Goal: Task Accomplishment & Management: Use online tool/utility

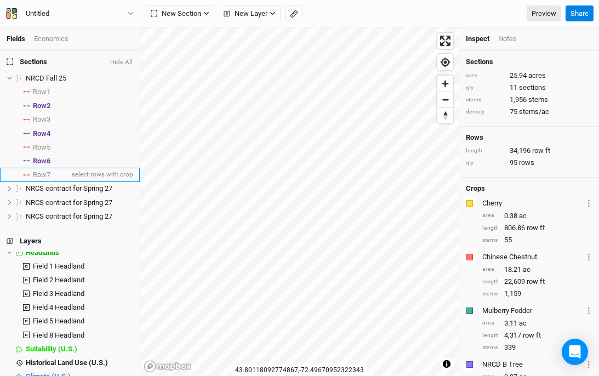
scroll to position [342, 0]
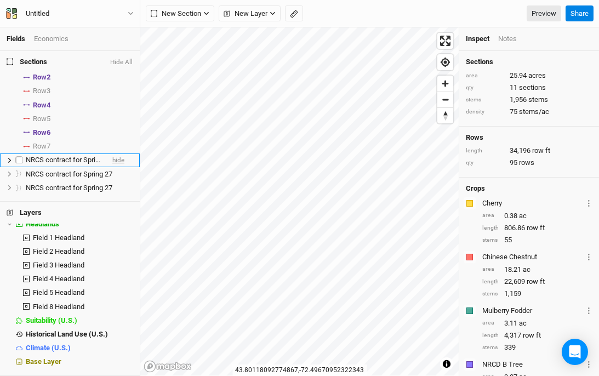
click at [120, 163] on span "hide" at bounding box center [118, 160] width 12 height 14
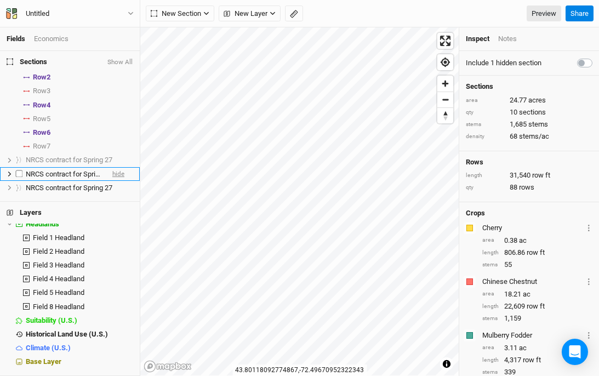
click at [122, 179] on span "hide" at bounding box center [118, 174] width 12 height 14
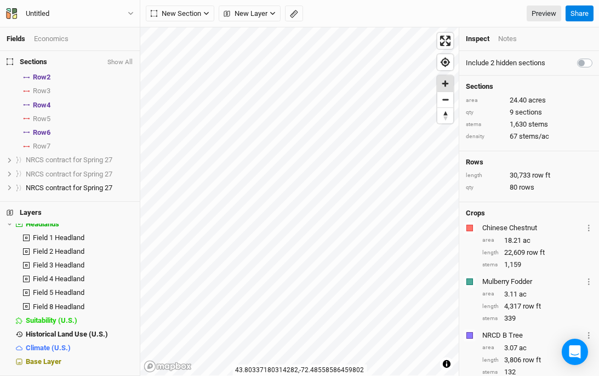
click at [450, 84] on span "Zoom in" at bounding box center [445, 84] width 16 height 16
click at [448, 106] on span "Zoom out" at bounding box center [445, 99] width 16 height 15
click at [122, 59] on button "Show All" at bounding box center [120, 63] width 26 height 8
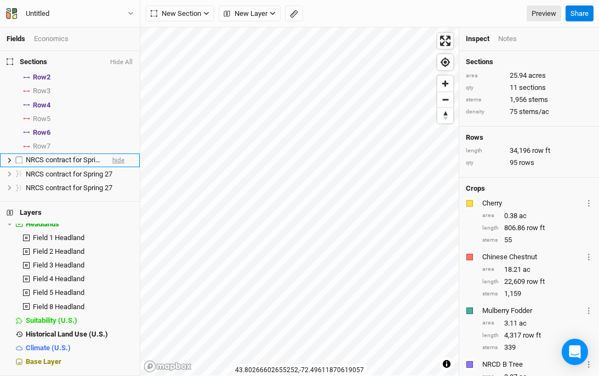
click at [122, 166] on span "hide" at bounding box center [118, 160] width 12 height 14
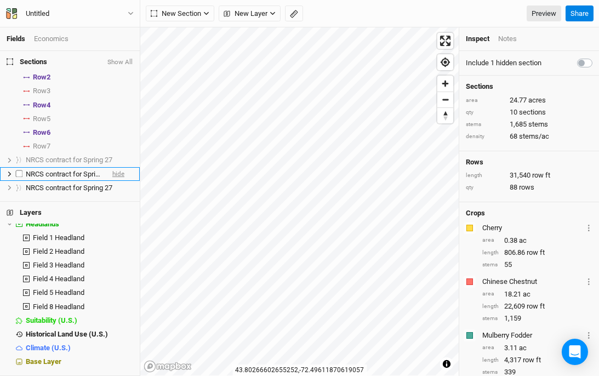
click at [121, 179] on span "hide" at bounding box center [118, 174] width 12 height 14
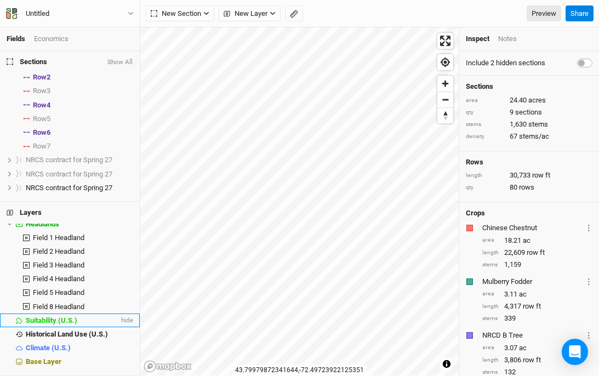
click at [70, 325] on span "Suitability (U.S.)" at bounding box center [52, 320] width 52 height 8
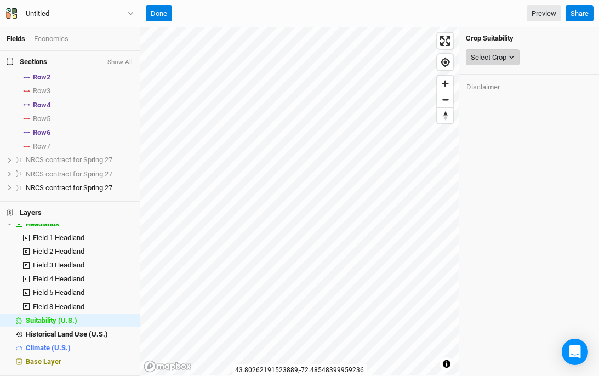
click at [511, 51] on button "Select Crop" at bounding box center [493, 57] width 54 height 16
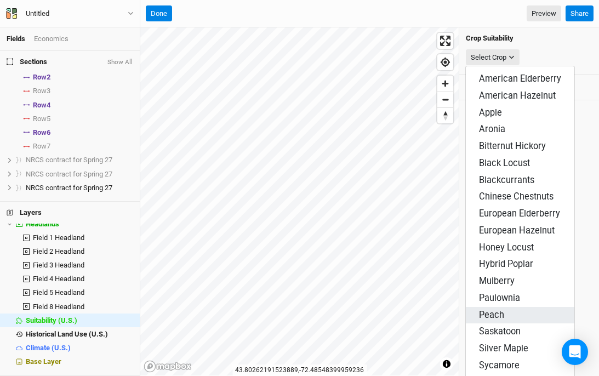
click at [493, 310] on span "Peach" at bounding box center [491, 315] width 25 height 10
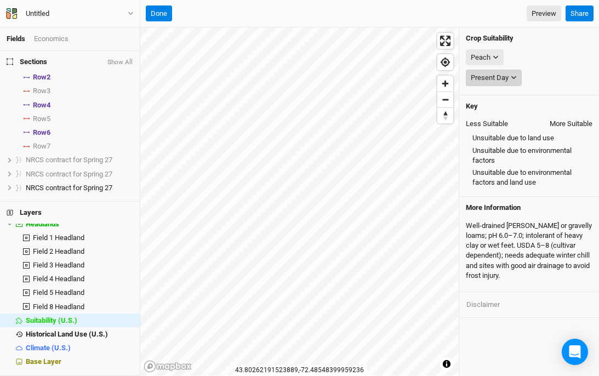
click at [517, 79] on button "Present Day" at bounding box center [494, 78] width 56 height 16
click at [499, 56] on button "Peach" at bounding box center [485, 57] width 38 height 16
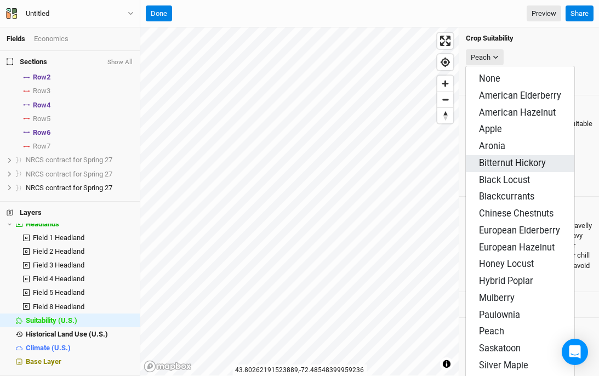
click at [498, 158] on span "Bitternut Hickory" at bounding box center [512, 163] width 67 height 10
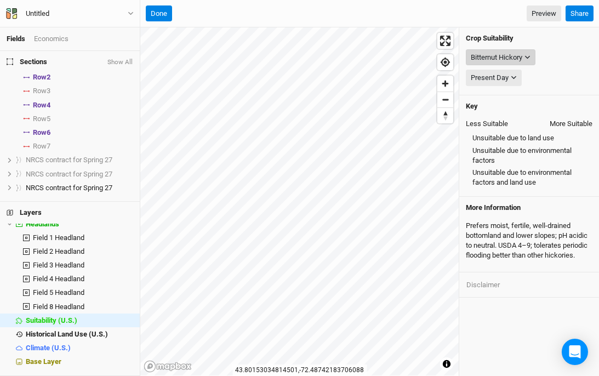
click at [492, 54] on div "Bitternut Hickory" at bounding box center [497, 57] width 52 height 11
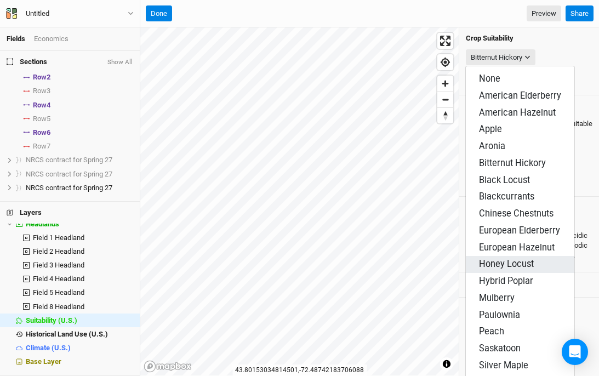
click at [497, 259] on span "Honey Locust" at bounding box center [506, 264] width 55 height 10
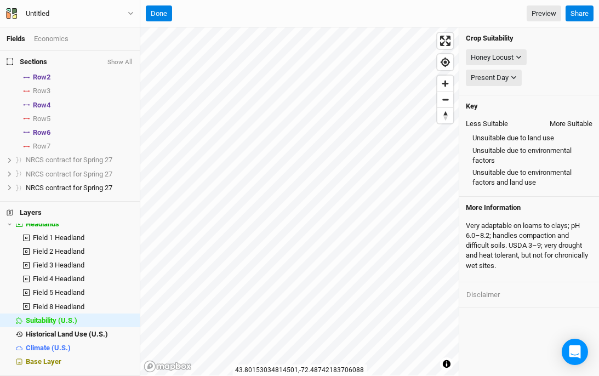
scroll to position [0, 0]
click at [504, 55] on div "Honey Locust" at bounding box center [492, 57] width 43 height 11
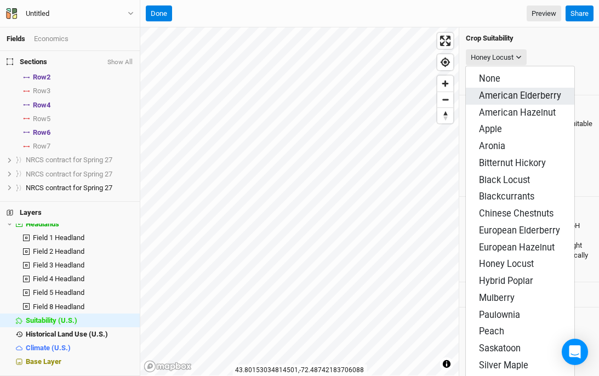
click at [506, 95] on span "American Elderberry" at bounding box center [520, 95] width 82 height 10
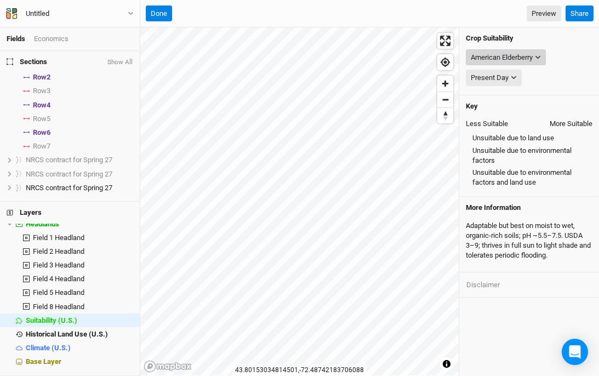
click at [527, 60] on div "American Elderberry" at bounding box center [502, 57] width 62 height 11
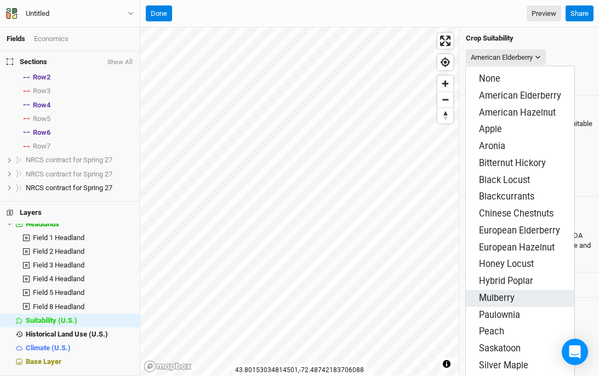
click at [491, 293] on span "Mulberry" at bounding box center [497, 298] width 36 height 10
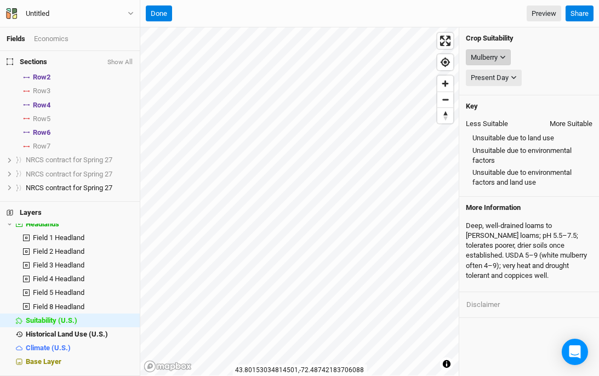
click at [502, 59] on icon "button" at bounding box center [503, 57] width 6 height 6
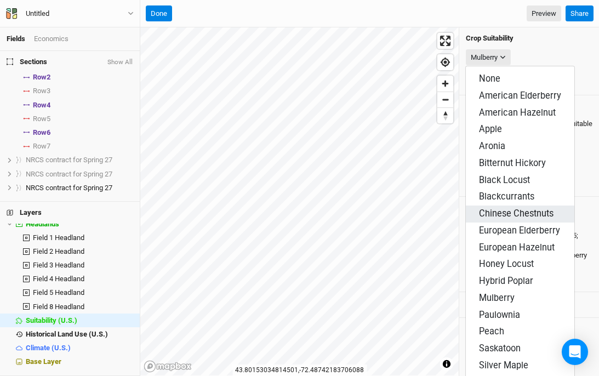
click at [508, 208] on span "Chinese Chestnuts" at bounding box center [516, 213] width 75 height 10
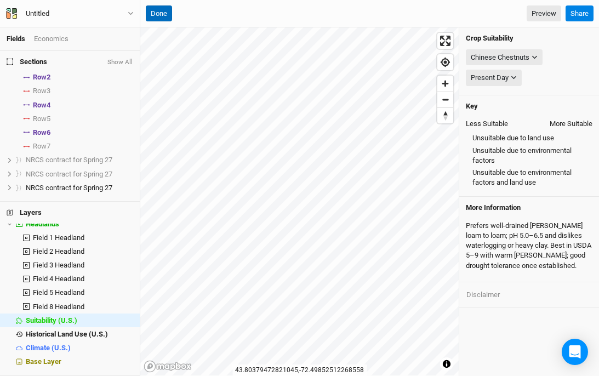
click at [155, 18] on button "Done" at bounding box center [159, 13] width 26 height 16
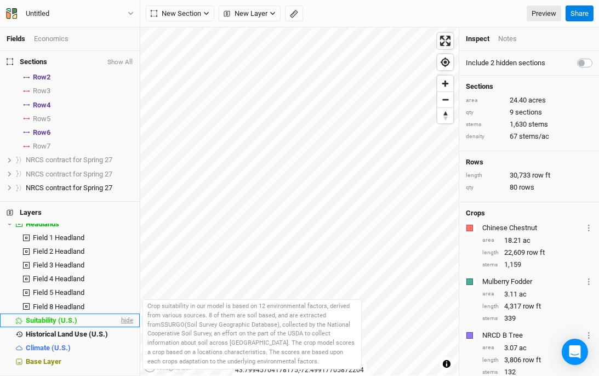
click at [124, 327] on span "hide" at bounding box center [126, 321] width 14 height 14
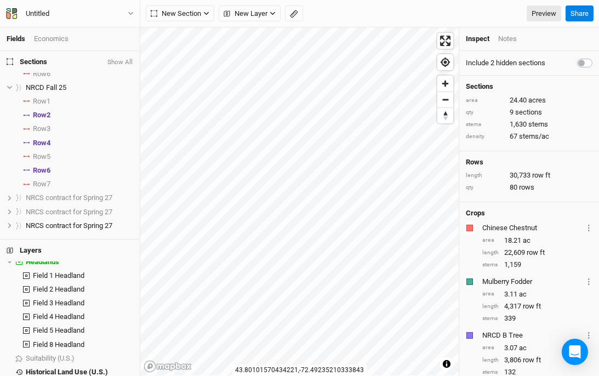
scroll to position [300, 0]
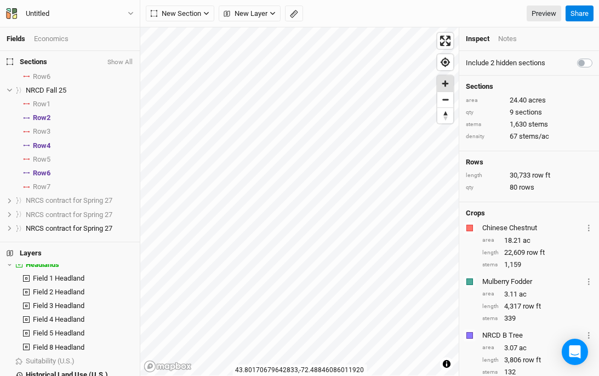
click at [449, 80] on span "Zoom in" at bounding box center [445, 84] width 16 height 16
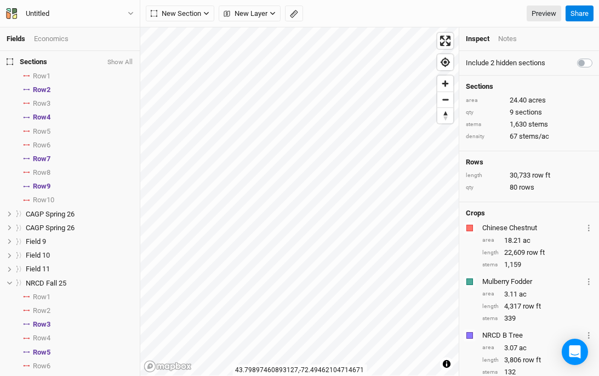
scroll to position [0, 0]
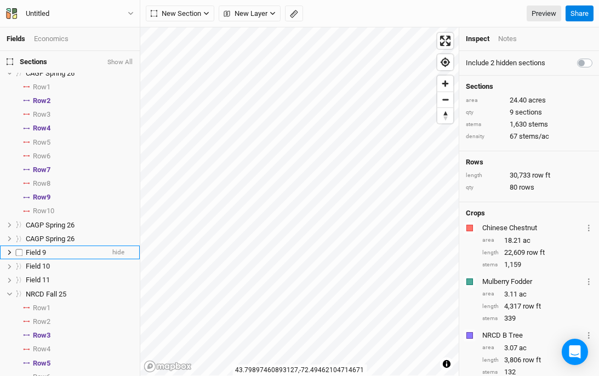
click at [7, 255] on icon at bounding box center [10, 252] width 6 height 6
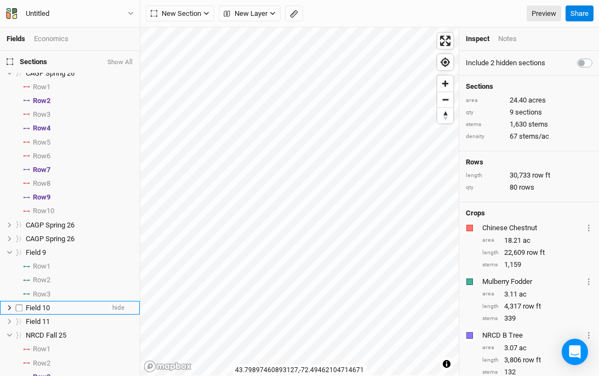
click at [7, 311] on icon at bounding box center [10, 308] width 6 height 6
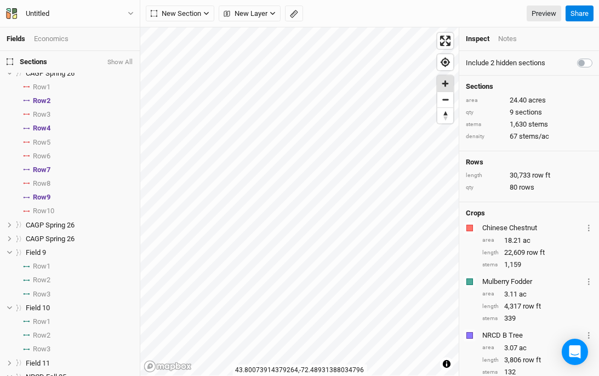
click at [446, 80] on span "Zoom in" at bounding box center [445, 84] width 16 height 16
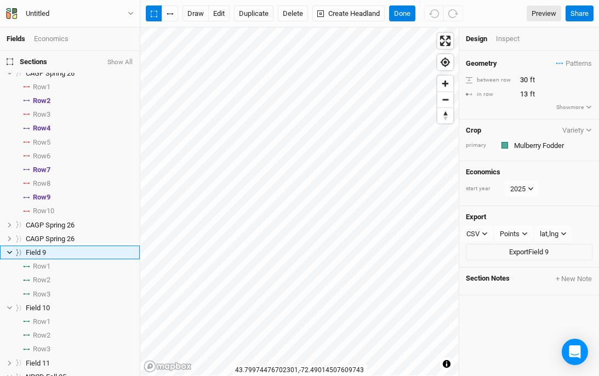
scroll to position [47, 0]
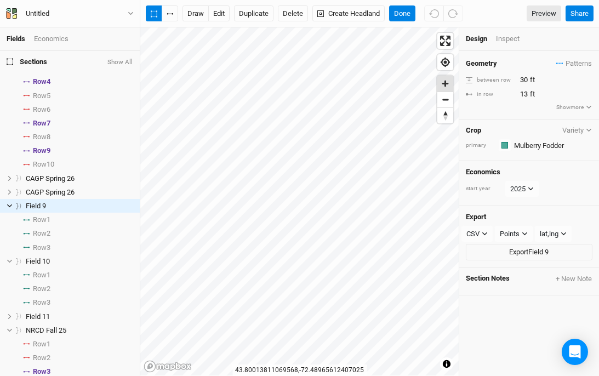
click at [445, 86] on span "Zoom in" at bounding box center [445, 84] width 16 height 16
click at [502, 40] on div "Inspect" at bounding box center [515, 39] width 39 height 10
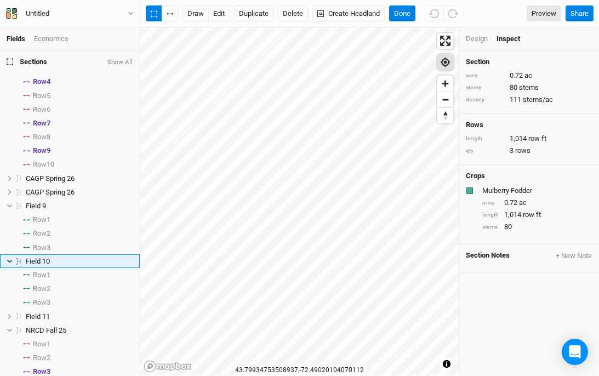
scroll to position [102, 0]
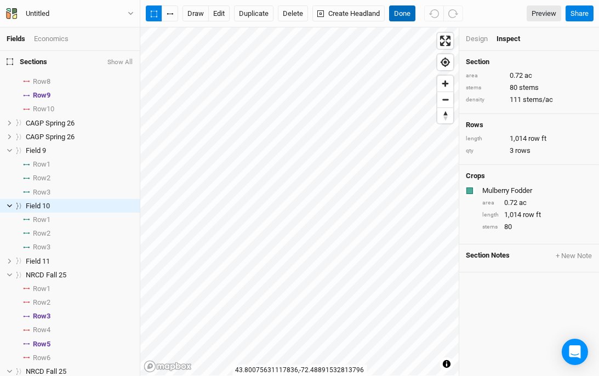
click at [409, 16] on button "Done" at bounding box center [402, 13] width 26 height 16
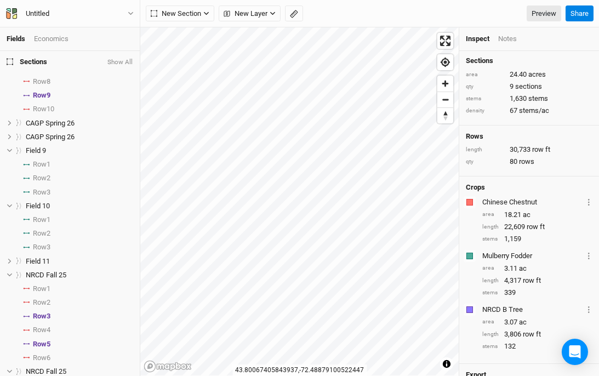
scroll to position [30, 0]
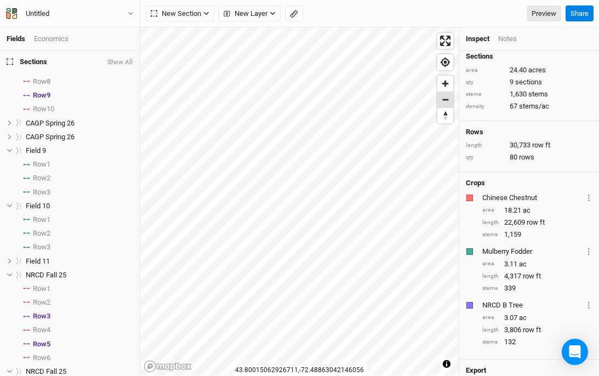
click at [450, 105] on span "Zoom out" at bounding box center [445, 99] width 16 height 15
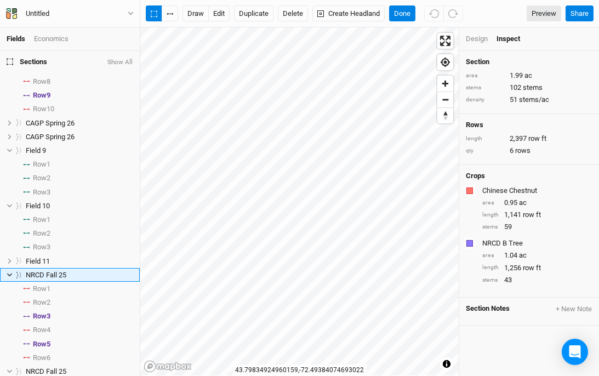
scroll to position [171, 0]
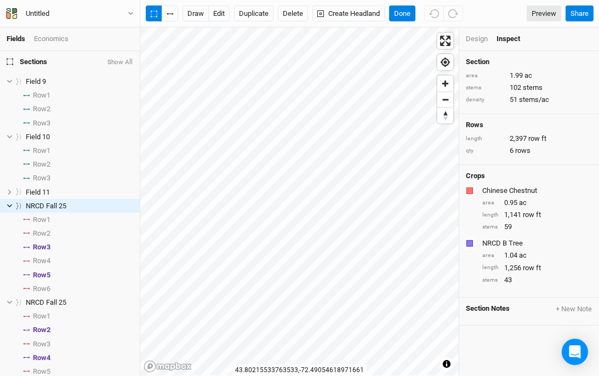
click at [402, 22] on div "draw edit Duplicate Delete Create Headland Done Preview Share" at bounding box center [369, 13] width 459 height 27
click at [402, 20] on button "Done" at bounding box center [402, 13] width 26 height 16
click at [45, 252] on span "Row 3" at bounding box center [42, 247] width 18 height 9
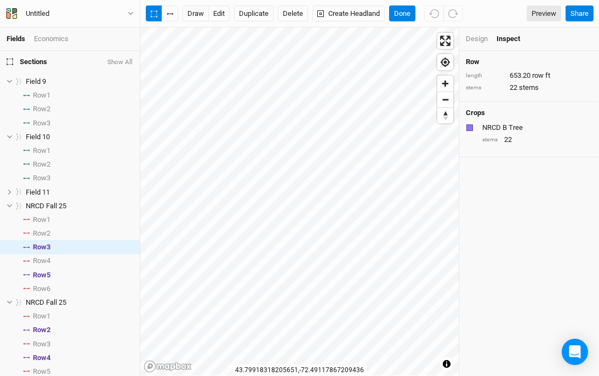
click at [476, 40] on div "Design" at bounding box center [477, 39] width 22 height 10
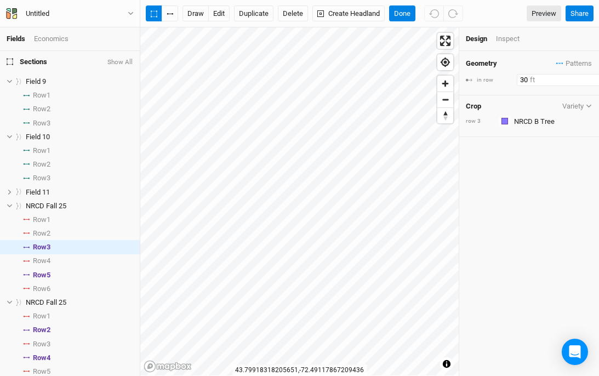
click at [521, 81] on input "30" at bounding box center [564, 80] width 95 height 12
click at [499, 83] on div "in row" at bounding box center [490, 80] width 48 height 8
click at [522, 82] on input "30" at bounding box center [564, 80] width 95 height 12
type input "13"
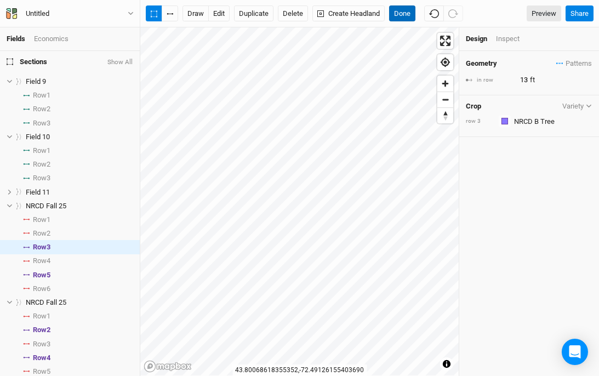
click at [409, 16] on button "Done" at bounding box center [402, 13] width 26 height 16
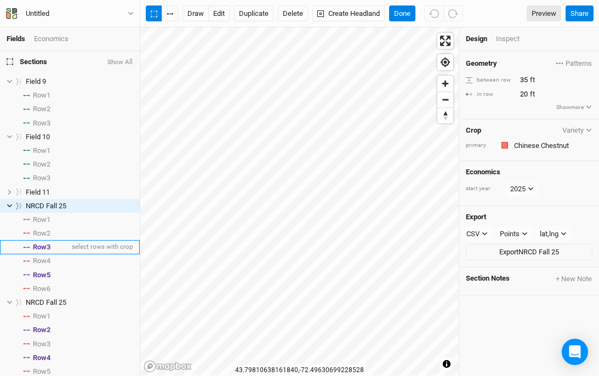
click at [47, 252] on span "Row 3" at bounding box center [42, 247] width 18 height 9
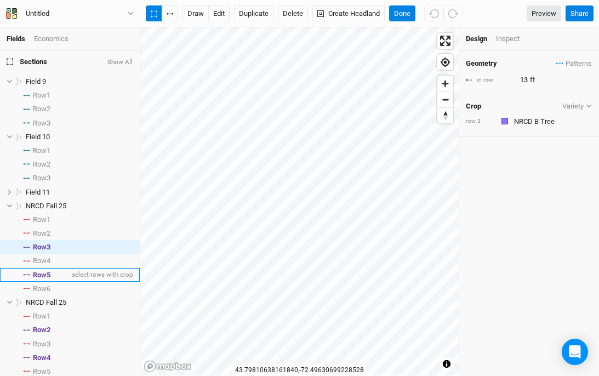
click at [45, 280] on span "Row 5" at bounding box center [42, 275] width 18 height 9
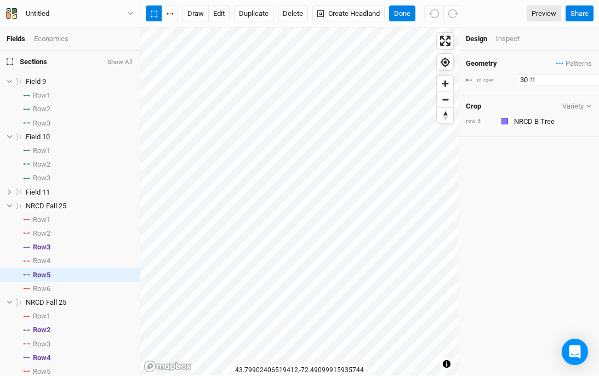
click at [524, 78] on input "30" at bounding box center [564, 80] width 95 height 12
click at [524, 79] on input "30" at bounding box center [564, 80] width 95 height 12
type input "13"
click at [411, 15] on button "Done" at bounding box center [402, 13] width 26 height 16
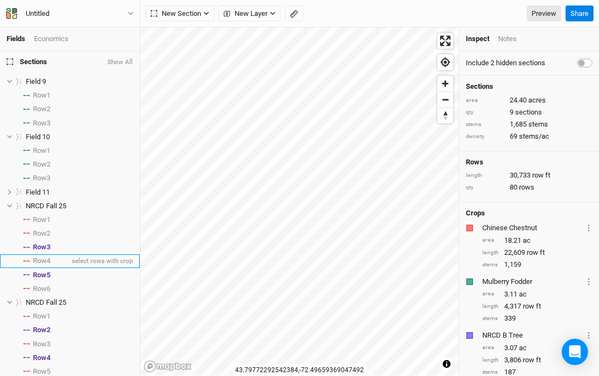
click at [43, 265] on span "Row 4" at bounding box center [42, 261] width 18 height 9
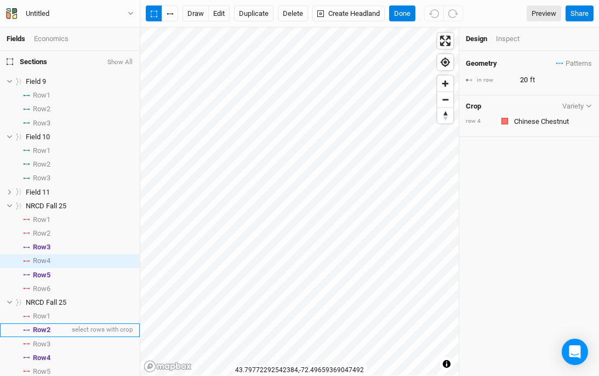
click at [47, 334] on span "Row 2" at bounding box center [42, 330] width 18 height 9
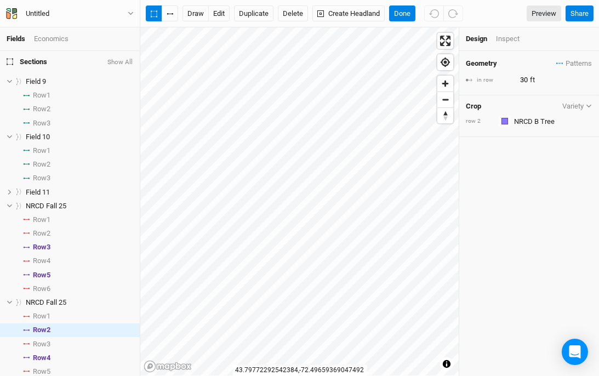
scroll to position [268, 0]
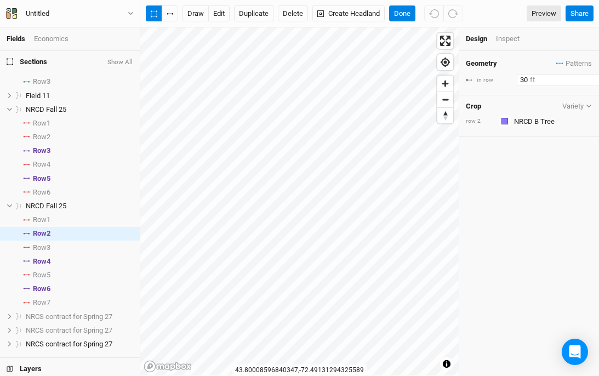
click at [524, 78] on input "30" at bounding box center [564, 80] width 95 height 12
click at [523, 77] on input "30" at bounding box center [564, 80] width 95 height 12
click at [42, 266] on span "Row 4" at bounding box center [42, 261] width 18 height 9
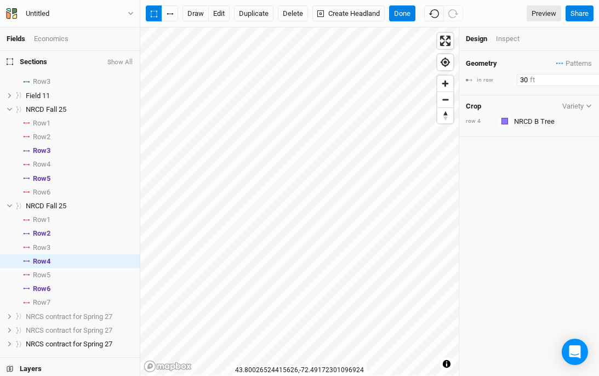
click at [524, 81] on input "30" at bounding box center [564, 80] width 95 height 12
click at [43, 293] on span "Row 6" at bounding box center [42, 289] width 18 height 9
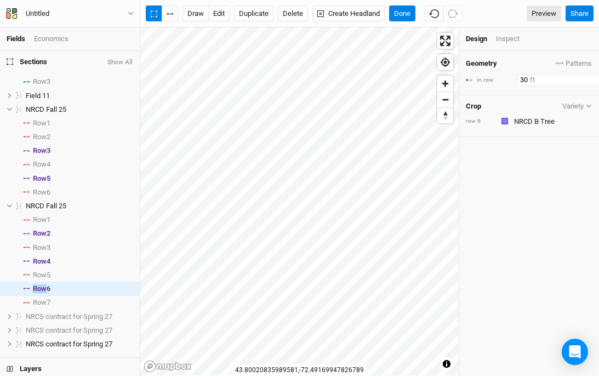
click at [528, 76] on input "30" at bounding box center [564, 80] width 95 height 12
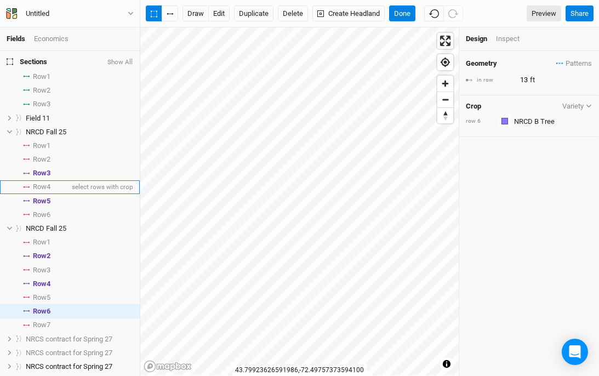
scroll to position [136, 0]
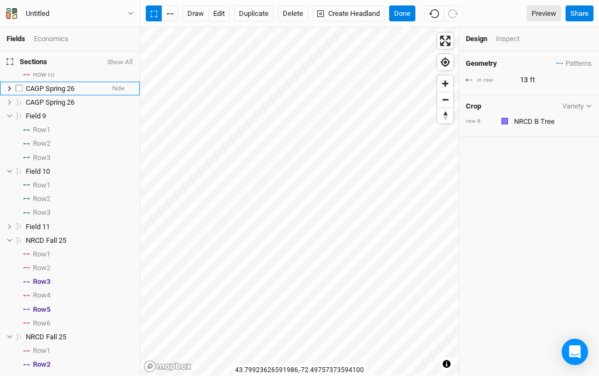
click at [8, 91] on icon at bounding box center [9, 88] width 3 height 5
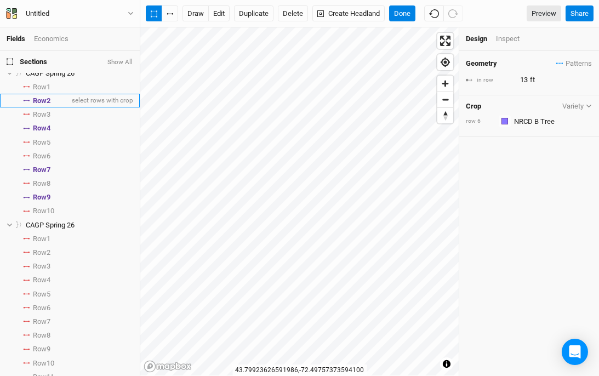
scroll to position [0, 0]
drag, startPoint x: 39, startPoint y: 106, endPoint x: 46, endPoint y: 106, distance: 7.1
click at [39, 105] on span "Row 2" at bounding box center [42, 100] width 18 height 9
click at [522, 80] on input "30" at bounding box center [564, 80] width 95 height 12
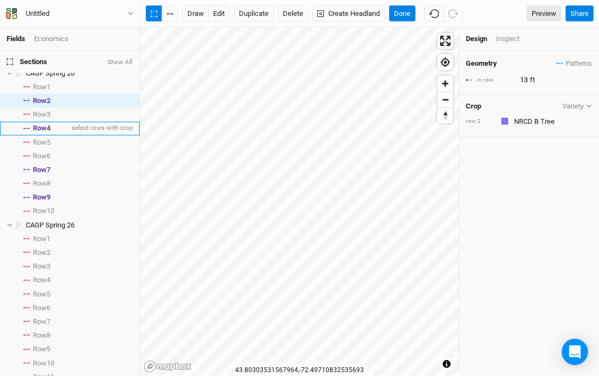
click at [44, 133] on span "Row 4" at bounding box center [42, 128] width 18 height 9
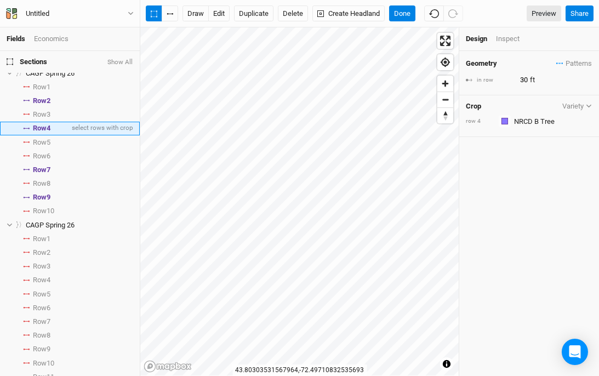
click at [43, 133] on span "Row 4" at bounding box center [42, 128] width 18 height 9
click at [524, 77] on input "30" at bounding box center [564, 80] width 95 height 12
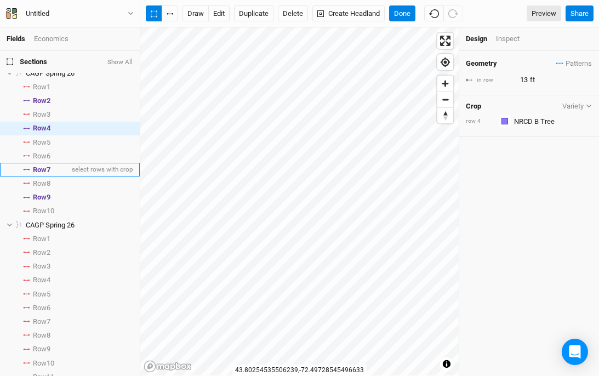
click at [38, 174] on span "Row 7" at bounding box center [42, 170] width 18 height 9
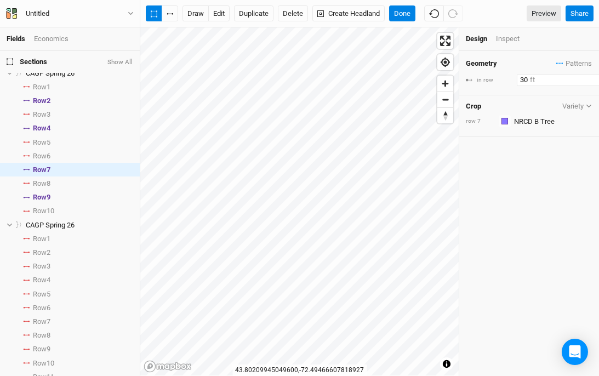
click at [522, 75] on input "30" at bounding box center [564, 80] width 95 height 12
click at [522, 76] on input "30" at bounding box center [564, 80] width 95 height 12
click at [522, 78] on input "30" at bounding box center [564, 80] width 95 height 12
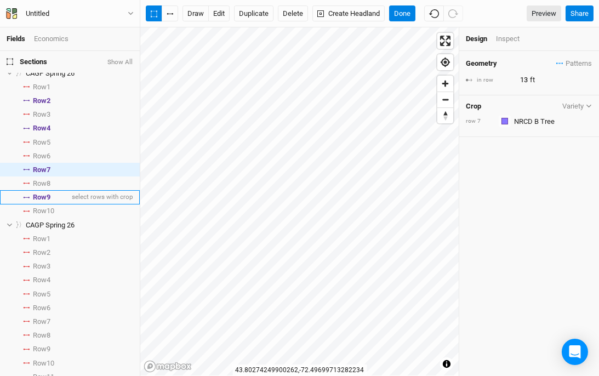
click at [39, 202] on span "Row 9" at bounding box center [42, 197] width 18 height 9
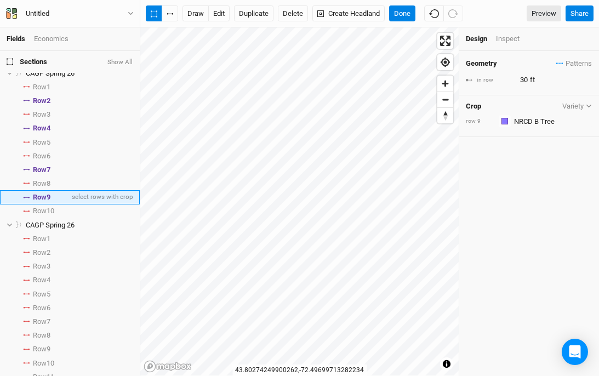
click at [39, 202] on span "Row 9" at bounding box center [42, 197] width 18 height 9
click at [525, 75] on input "30" at bounding box center [564, 80] width 95 height 12
type input "13"
click at [401, 12] on button "Done" at bounding box center [402, 13] width 26 height 16
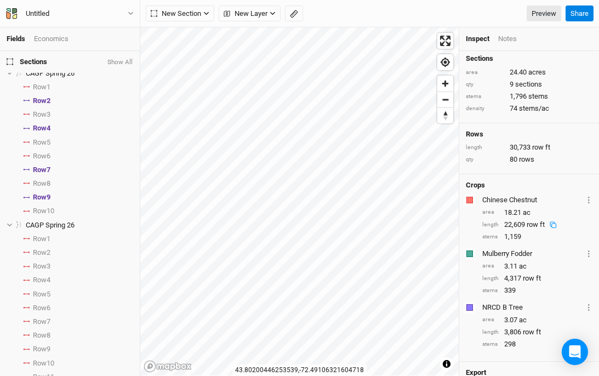
scroll to position [29, 0]
click at [500, 355] on div "Crops Colors Brown Orange Yellow Green Blue Purple Pink Red Chinese Chestnut La…" at bounding box center [529, 267] width 140 height 188
click at [450, 106] on span "Zoom out" at bounding box center [445, 99] width 16 height 15
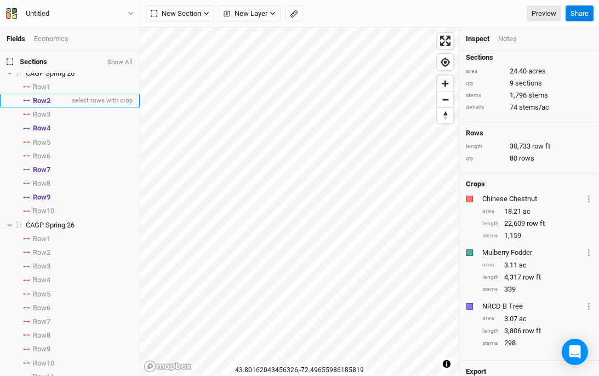
click at [48, 103] on span "Row 2" at bounding box center [42, 100] width 18 height 9
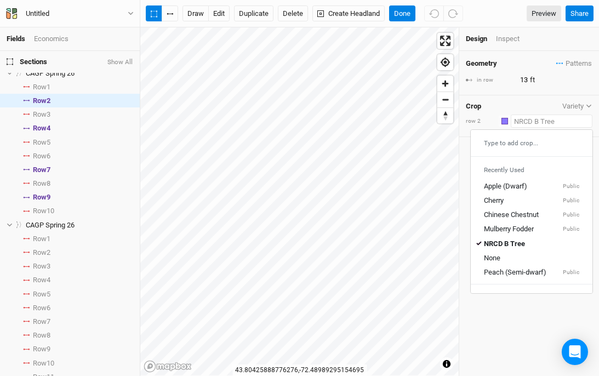
click at [520, 118] on input "text" at bounding box center [552, 121] width 82 height 13
click at [503, 211] on div "Chinese Chestnut" at bounding box center [511, 216] width 55 height 10
type input "20"
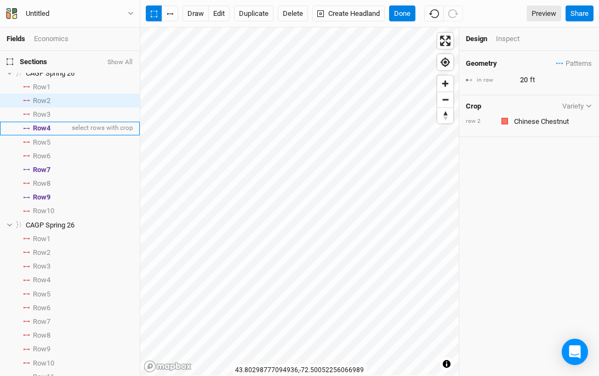
click at [55, 135] on li "Row 4 select rows with crop" at bounding box center [70, 129] width 140 height 14
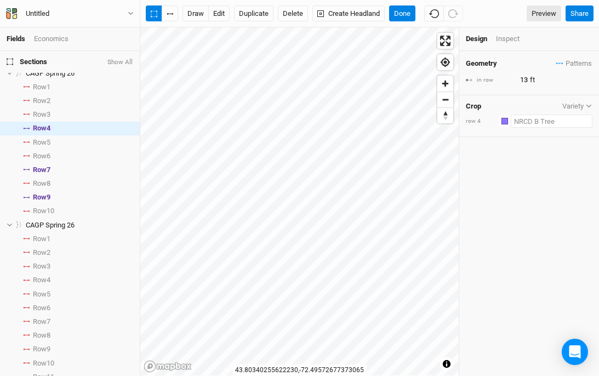
click at [514, 123] on input "text" at bounding box center [552, 121] width 82 height 13
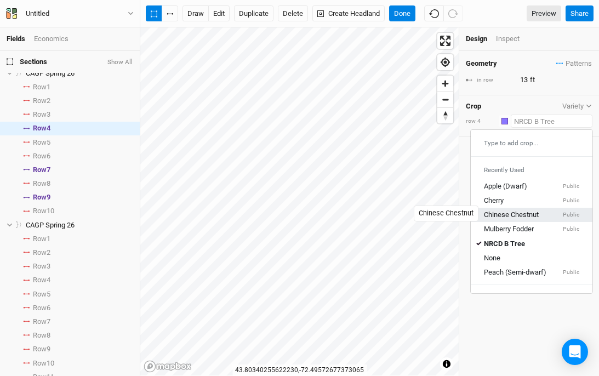
click at [504, 216] on div "Chinese Chestnut" at bounding box center [511, 216] width 55 height 10
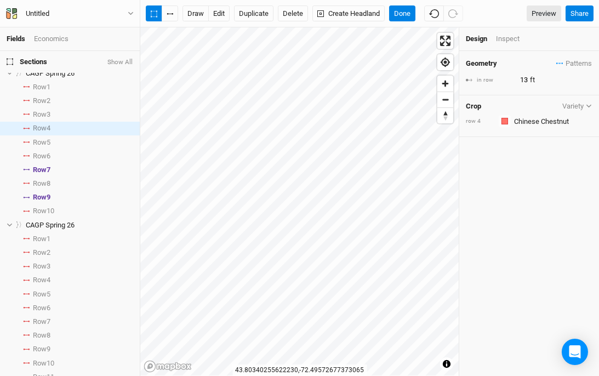
type input "20"
click at [48, 174] on span "Row 7" at bounding box center [42, 170] width 18 height 9
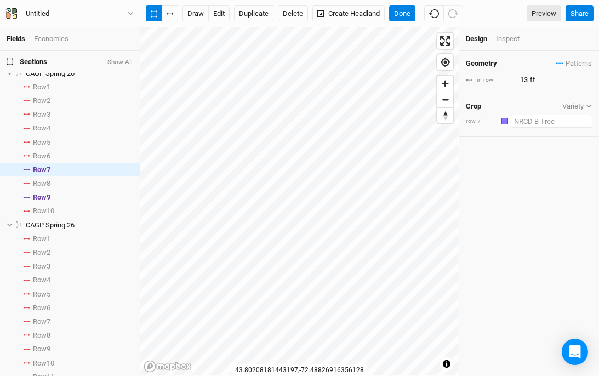
click at [521, 124] on input "text" at bounding box center [552, 121] width 82 height 13
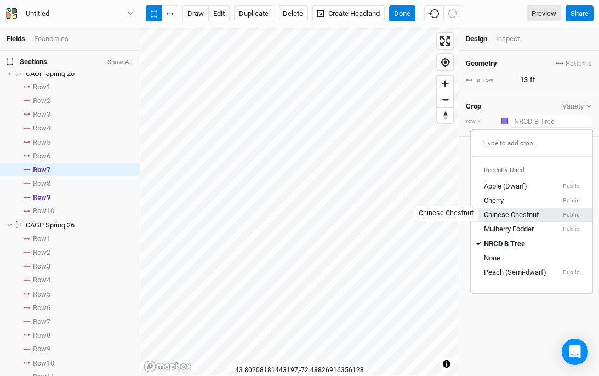
click at [505, 211] on div "Chinese Chestnut" at bounding box center [511, 216] width 55 height 10
type input "20"
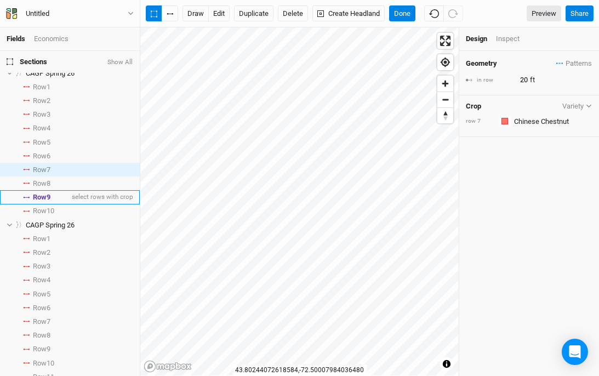
click at [37, 202] on span "Row 9" at bounding box center [42, 197] width 18 height 9
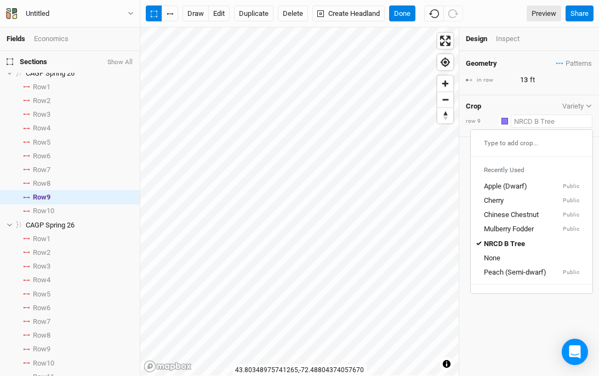
click at [521, 118] on input "text" at bounding box center [552, 121] width 82 height 13
click at [504, 216] on div "Chinese Chestnut" at bounding box center [511, 216] width 55 height 10
type input "20"
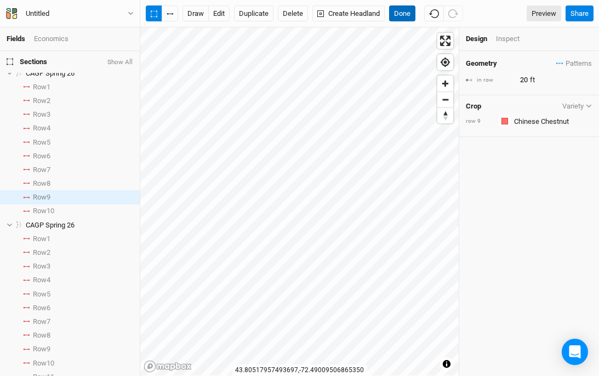
click at [402, 14] on button "Done" at bounding box center [402, 13] width 26 height 16
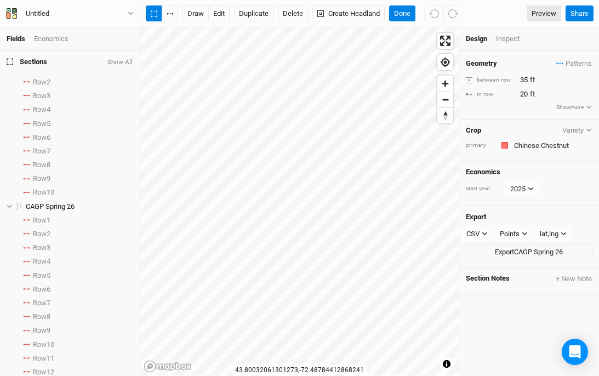
scroll to position [337, 0]
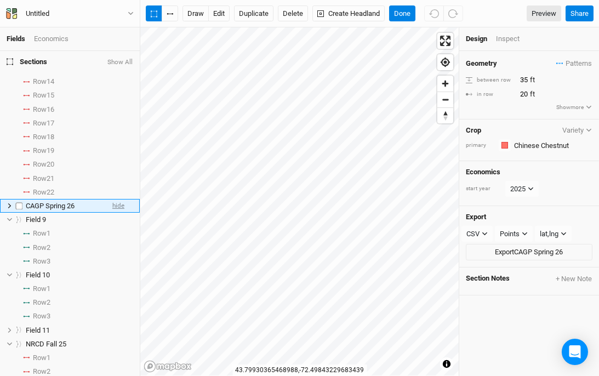
click at [118, 212] on span "hide" at bounding box center [118, 206] width 12 height 14
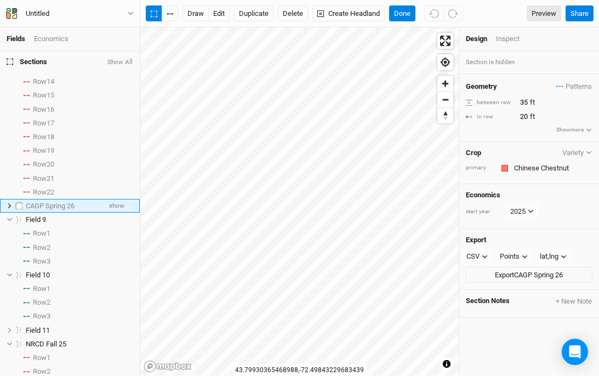
click at [51, 210] on span "CAGP Spring 26" at bounding box center [50, 206] width 49 height 8
click at [118, 213] on span "show" at bounding box center [116, 206] width 15 height 14
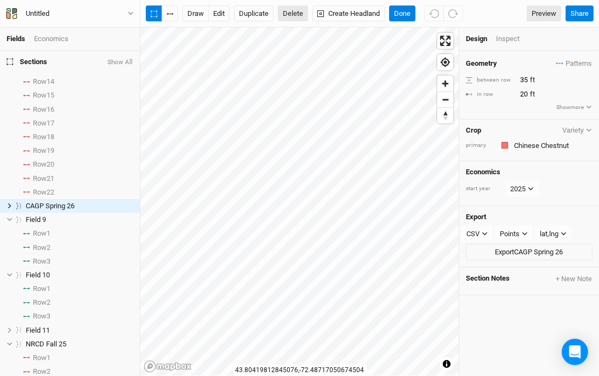
click at [285, 10] on button "Delete" at bounding box center [293, 13] width 30 height 16
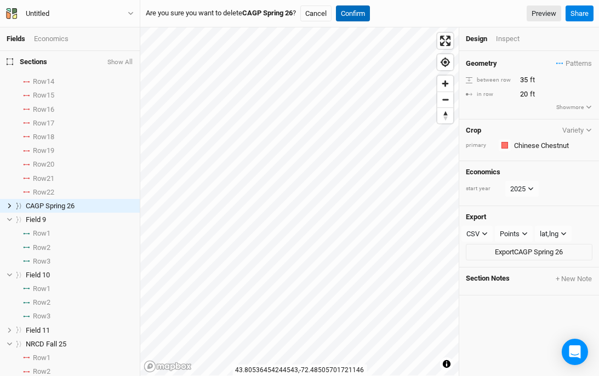
click at [364, 17] on button "Confirm" at bounding box center [353, 13] width 34 height 16
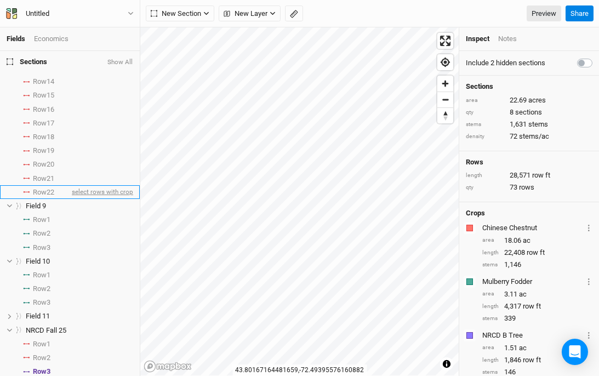
scroll to position [0, 0]
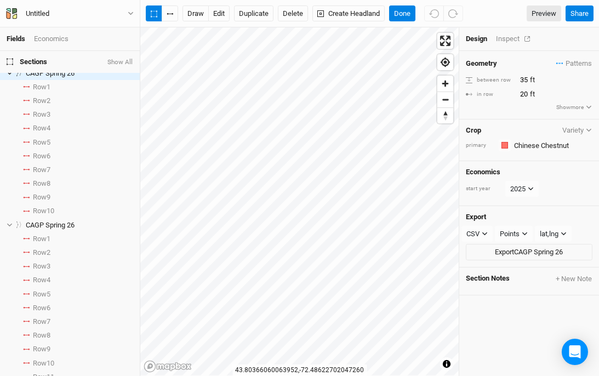
click at [515, 36] on div "Inspect" at bounding box center [515, 39] width 39 height 10
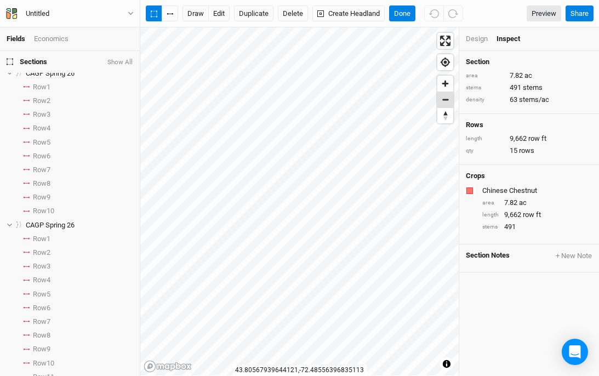
scroll to position [697, 0]
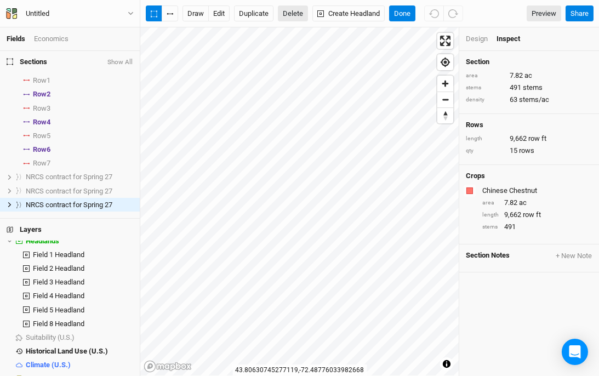
click at [299, 16] on button "Delete" at bounding box center [293, 13] width 30 height 16
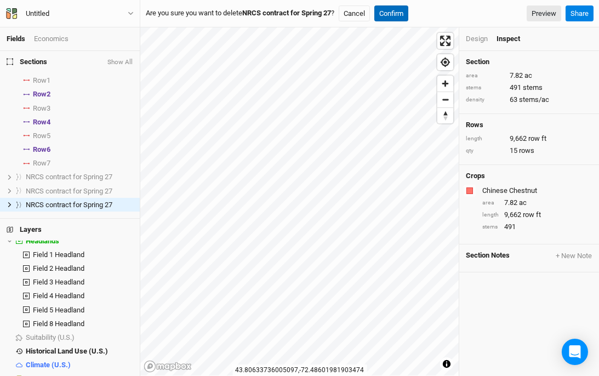
click at [399, 16] on button "Confirm" at bounding box center [391, 13] width 34 height 16
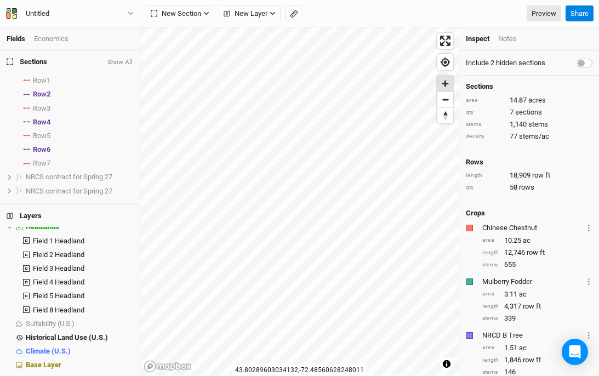
click at [446, 88] on span "Zoom in" at bounding box center [445, 84] width 16 height 16
click at [470, 282] on div "button" at bounding box center [470, 281] width 7 height 7
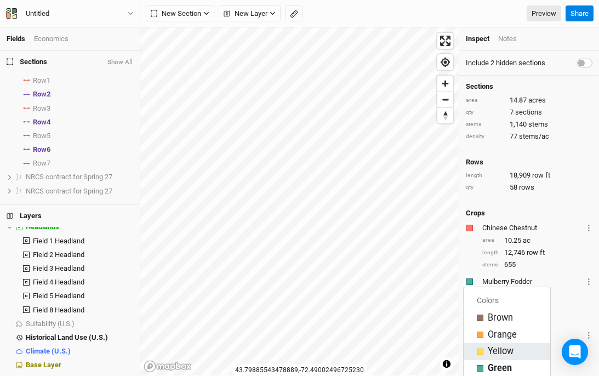
click at [487, 350] on div "Yellow" at bounding box center [507, 351] width 60 height 13
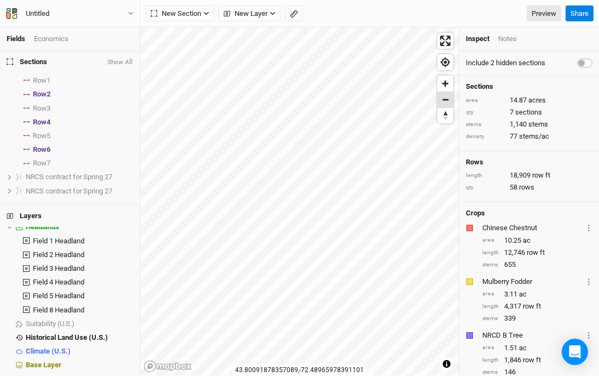
click at [446, 101] on span "Zoom out" at bounding box center [445, 99] width 16 height 15
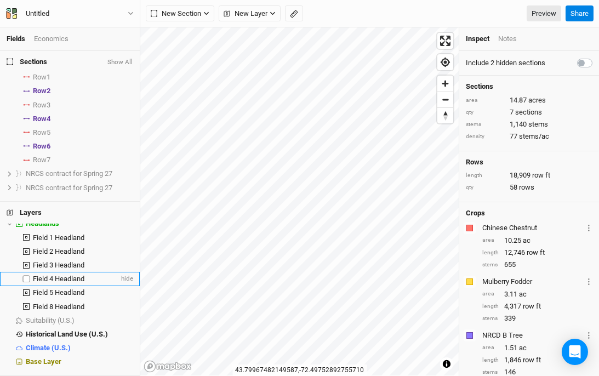
scroll to position [0, 0]
click at [47, 259] on li "Field 3 Headland hide" at bounding box center [70, 265] width 140 height 14
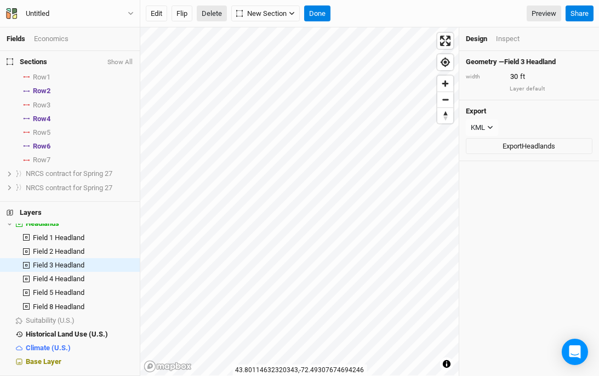
click at [212, 16] on button "Delete" at bounding box center [212, 13] width 30 height 16
click at [352, 9] on button "Confirm" at bounding box center [354, 13] width 34 height 16
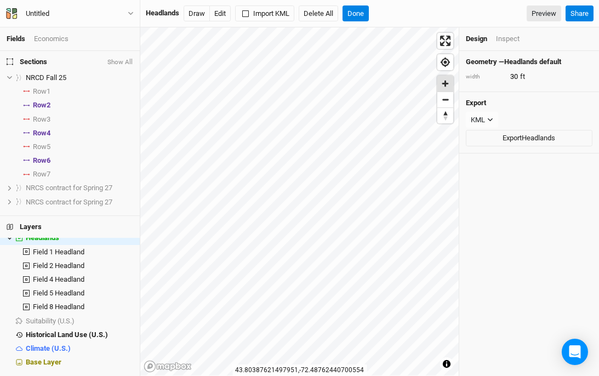
click at [440, 88] on span "Zoom in" at bounding box center [445, 84] width 16 height 16
click at [359, 12] on button "Done" at bounding box center [356, 13] width 26 height 16
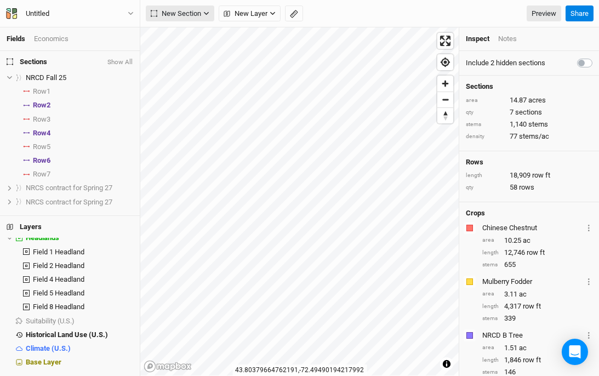
click at [201, 11] on button "New Section" at bounding box center [180, 13] width 69 height 16
click at [321, 18] on div "New Section New Layer Custom Contours Roads Utilities Ridges Valleys Piping Fen…" at bounding box center [354, 13] width 416 height 16
click at [268, 15] on button "New Layer" at bounding box center [250, 13] width 62 height 16
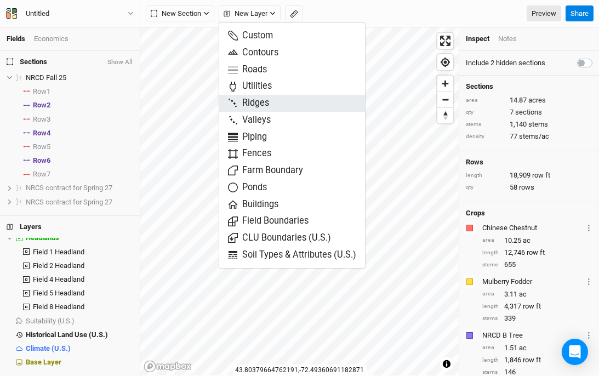
click at [253, 101] on span "Ridges" at bounding box center [248, 103] width 41 height 13
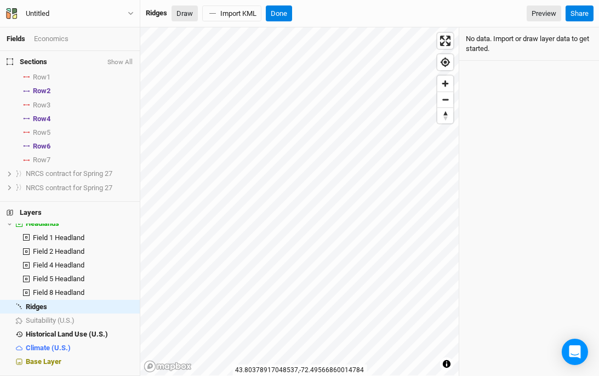
click at [185, 12] on button "Draw" at bounding box center [185, 13] width 26 height 16
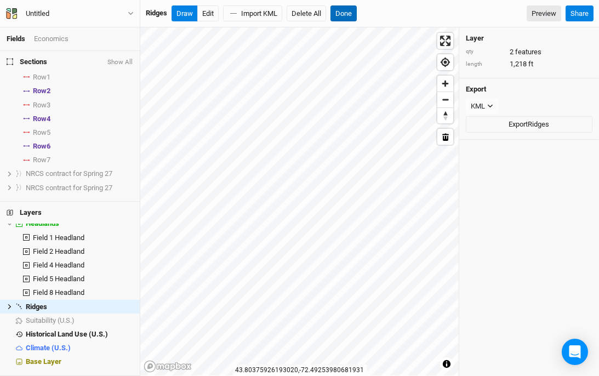
click at [352, 11] on button "Done" at bounding box center [344, 13] width 26 height 16
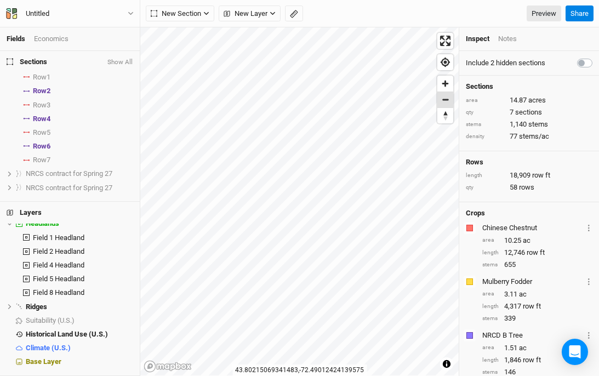
click at [443, 100] on span "Zoom out" at bounding box center [445, 99] width 16 height 15
click at [441, 82] on span "Zoom in" at bounding box center [445, 84] width 16 height 16
click at [443, 95] on span "Zoom out" at bounding box center [445, 99] width 16 height 15
click at [449, 100] on span "Zoom out" at bounding box center [445, 99] width 16 height 15
click at [445, 81] on span "Zoom in" at bounding box center [445, 84] width 16 height 16
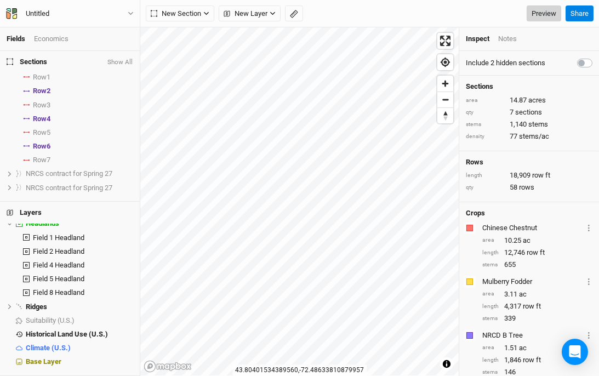
click at [543, 9] on link "Preview" at bounding box center [544, 13] width 35 height 16
click at [66, 173] on span "NRCS contract for Spring 27" at bounding box center [69, 173] width 87 height 8
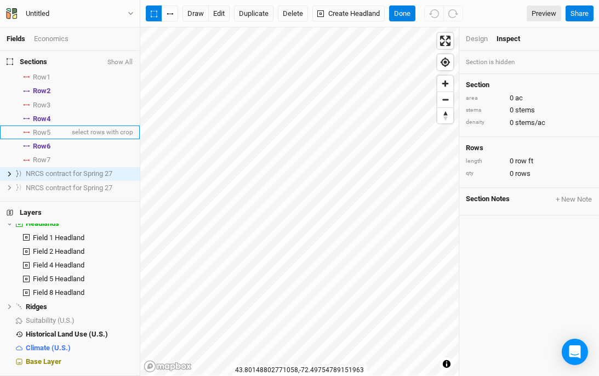
scroll to position [669, 0]
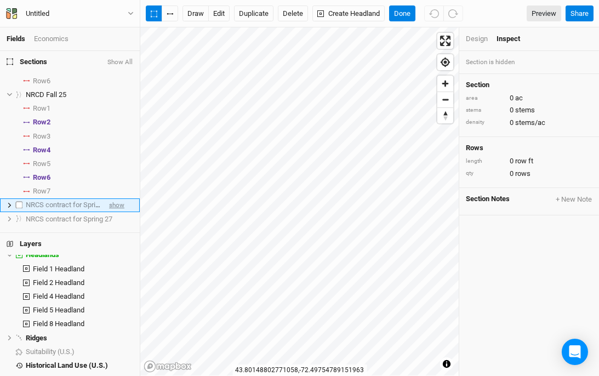
click at [120, 212] on span "show" at bounding box center [116, 205] width 15 height 14
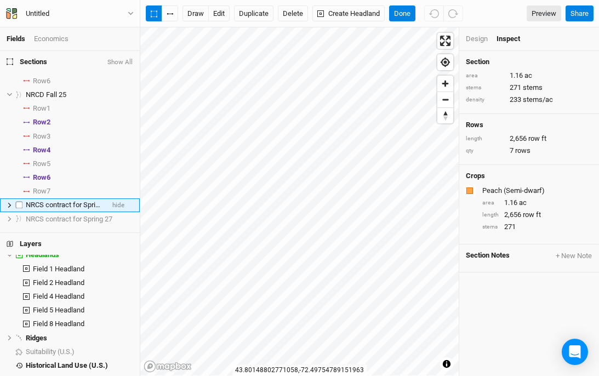
click at [71, 209] on span "NRCS contract for Spring 27" at bounding box center [69, 205] width 87 height 8
click at [289, 18] on button "Delete" at bounding box center [293, 13] width 30 height 16
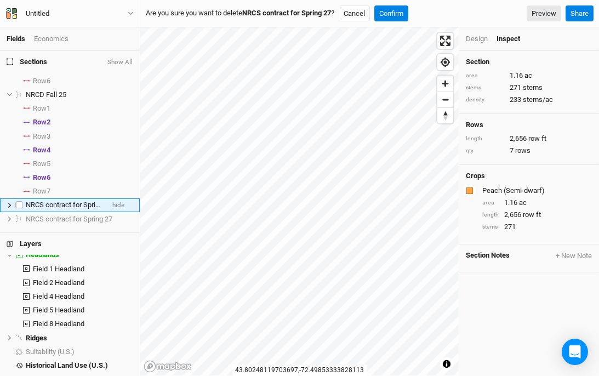
click at [69, 209] on span "NRCS contract for Spring 27" at bounding box center [69, 205] width 87 height 8
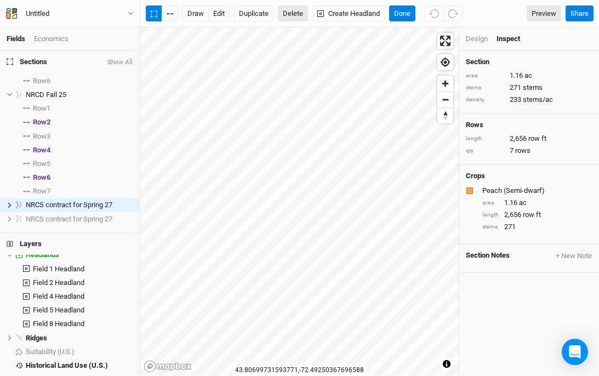
click at [295, 18] on button "Delete" at bounding box center [293, 13] width 30 height 16
drag, startPoint x: 398, startPoint y: 14, endPoint x: 360, endPoint y: 25, distance: 39.5
click at [398, 14] on button "Confirm" at bounding box center [391, 13] width 34 height 16
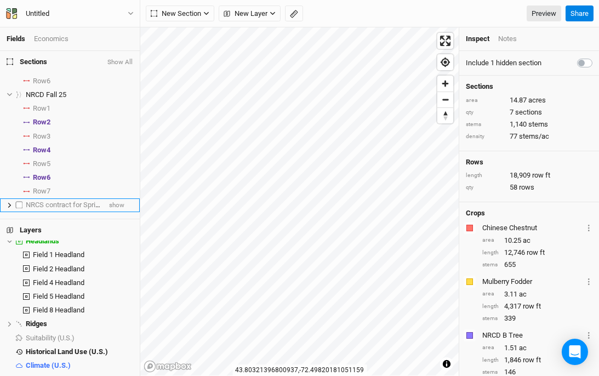
click at [47, 209] on span "NRCS contract for Spring 27" at bounding box center [69, 205] width 87 height 8
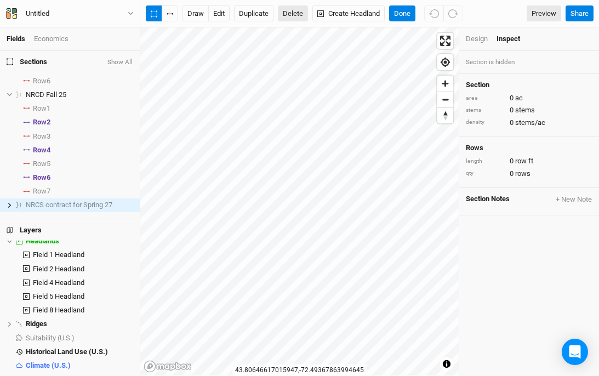
click at [292, 6] on button "Delete" at bounding box center [293, 13] width 30 height 16
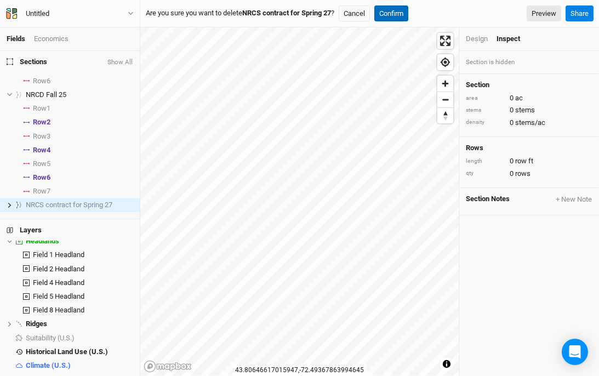
click at [408, 9] on button "Confirm" at bounding box center [391, 13] width 34 height 16
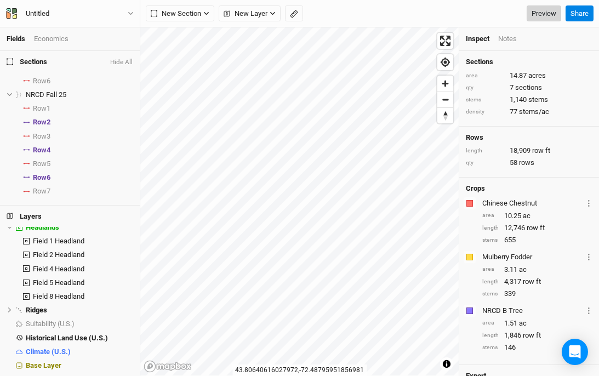
click at [536, 11] on link "Preview" at bounding box center [544, 13] width 35 height 16
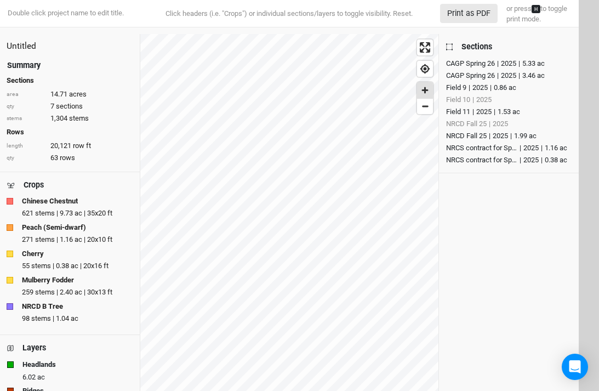
click at [425, 86] on span "Zoom in" at bounding box center [425, 90] width 16 height 16
click at [425, 109] on span "Zoom out" at bounding box center [425, 106] width 16 height 15
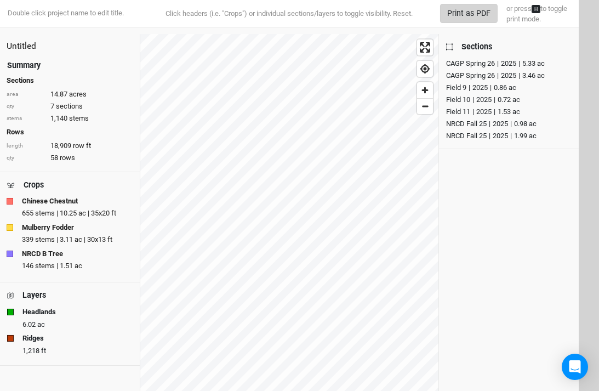
click at [479, 16] on button "Print as PDF" at bounding box center [469, 13] width 58 height 19
